Goal: Information Seeking & Learning: Check status

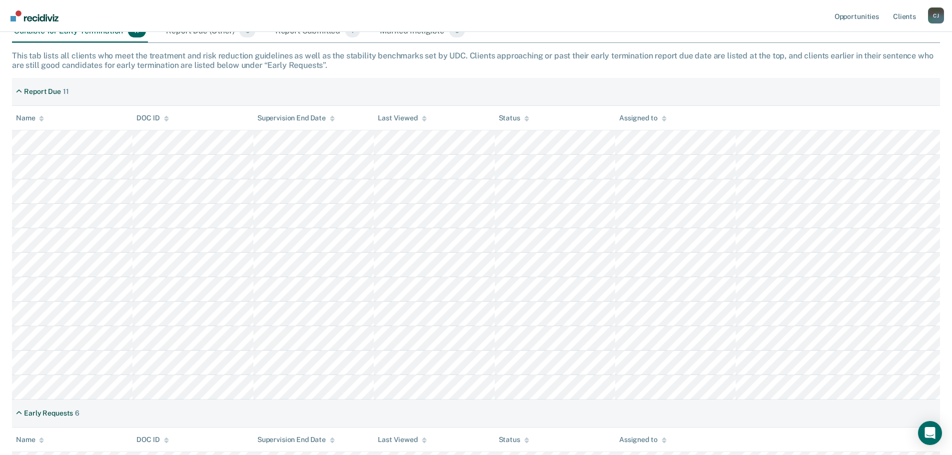
scroll to position [150, 0]
